Goal: Task Accomplishment & Management: Manage account settings

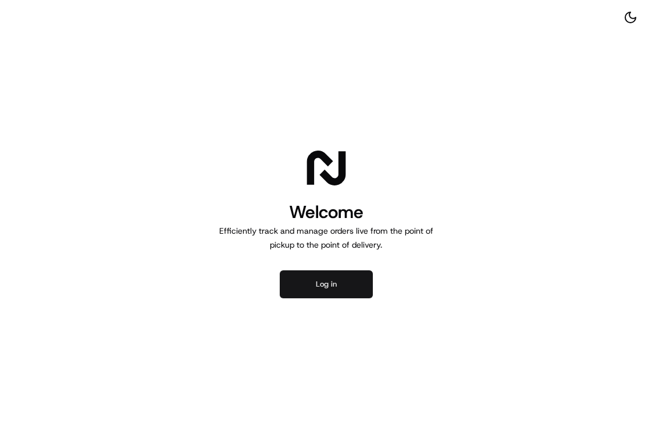
drag, startPoint x: 342, startPoint y: 301, endPoint x: 355, endPoint y: 286, distance: 20.2
click at [342, 300] on div "Welcome Efficiently track and manage orders live from the point of pickup to th…" at bounding box center [326, 221] width 652 height 443
drag, startPoint x: 355, startPoint y: 284, endPoint x: 556, endPoint y: 170, distance: 230.6
click at [355, 284] on button "Log in" at bounding box center [326, 285] width 93 height 28
